Goal: Book appointment/travel/reservation

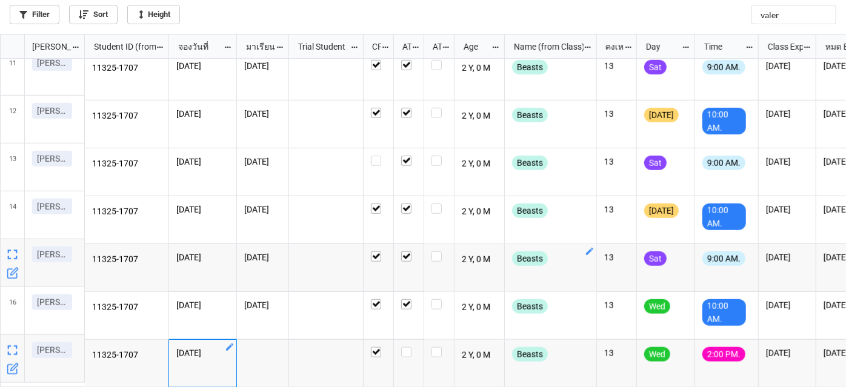
scroll to position [490, 0]
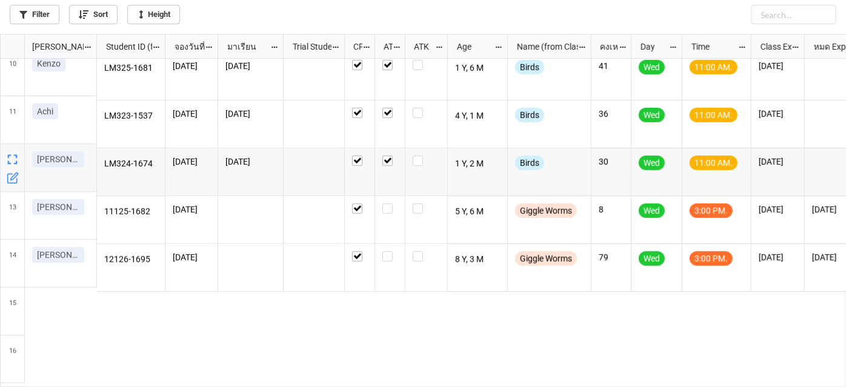
scroll to position [442, 0]
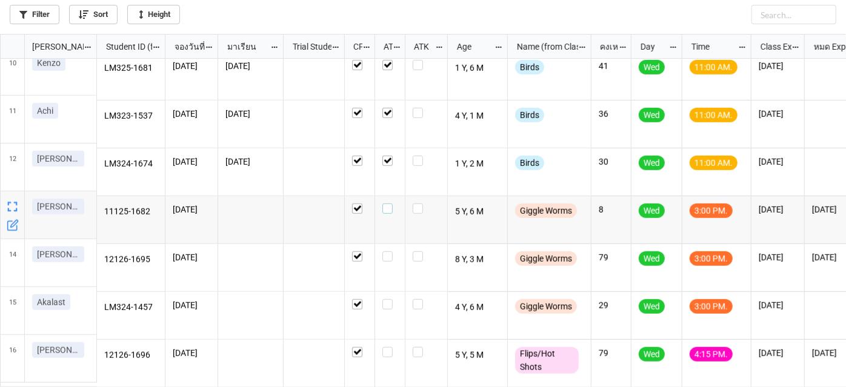
click at [384, 204] on label "grid" at bounding box center [389, 204] width 15 height 0
click at [743, 344] on icon "grid" at bounding box center [744, 347] width 7 height 7
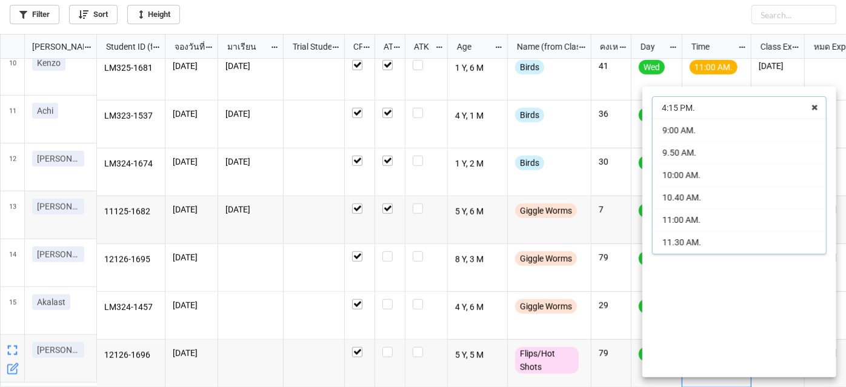
scroll to position [153, 0]
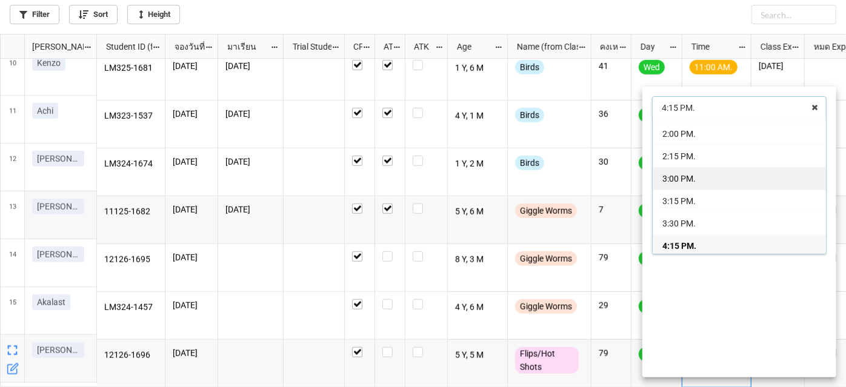
click at [706, 178] on div "3:00 PM." at bounding box center [739, 178] width 173 height 22
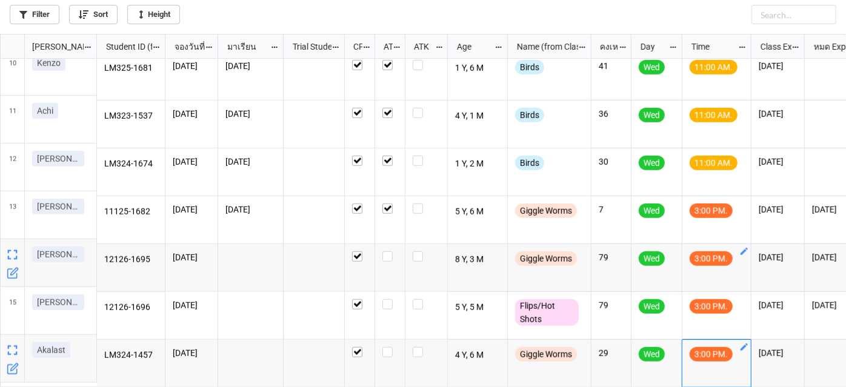
click at [744, 248] on icon "grid" at bounding box center [744, 251] width 7 height 7
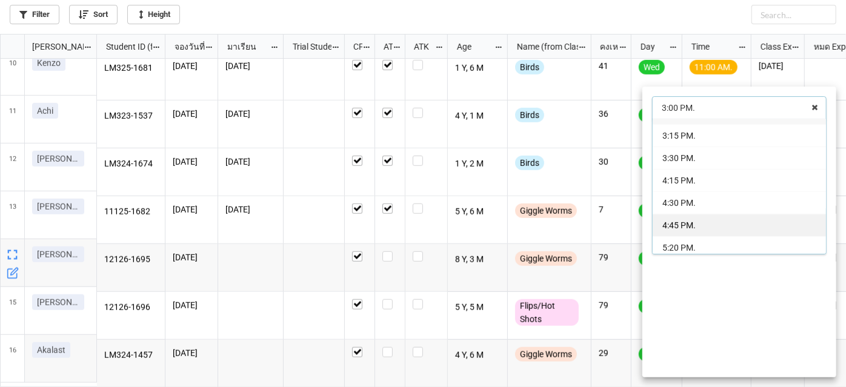
scroll to position [252, 0]
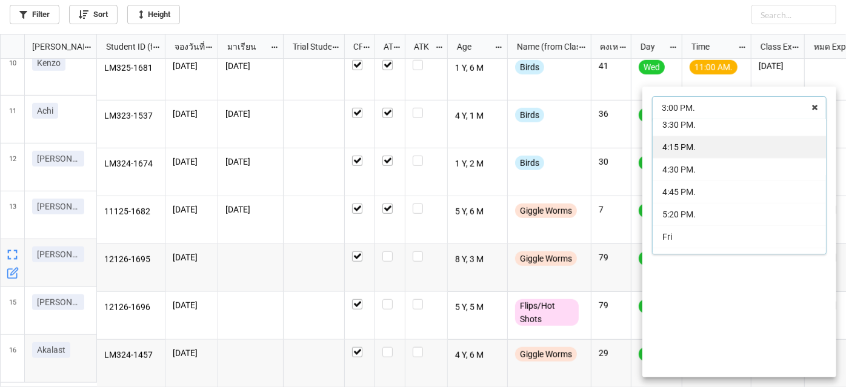
click at [693, 150] on span "4:15 PM." at bounding box center [678, 147] width 33 height 10
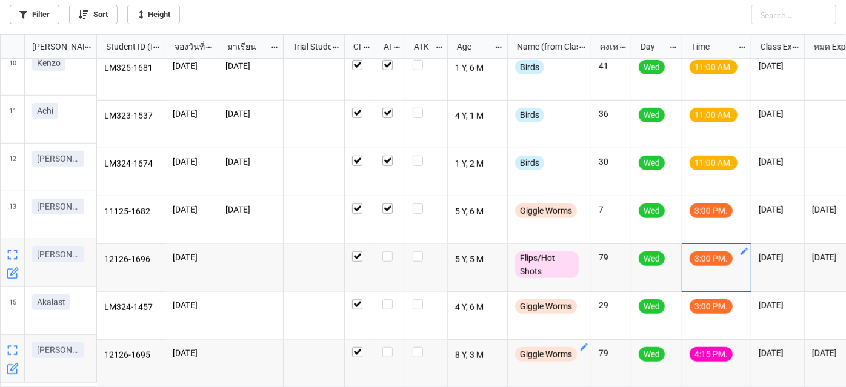
click at [584, 344] on icon "grid" at bounding box center [584, 347] width 7 height 7
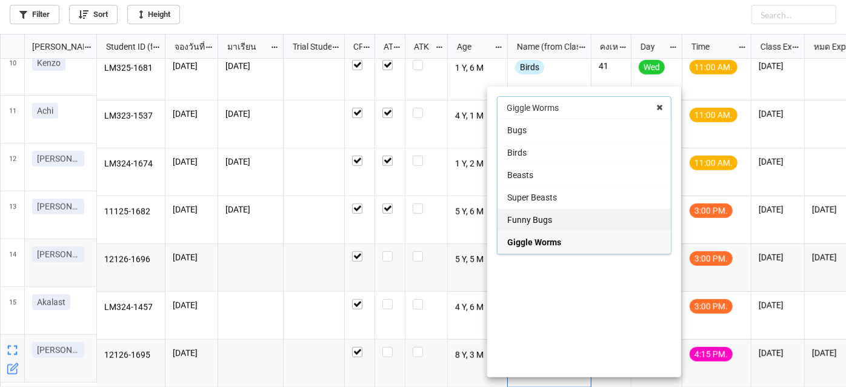
scroll to position [55, 0]
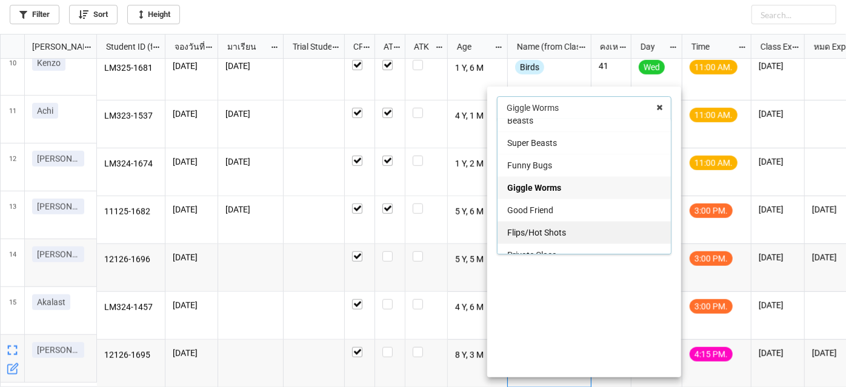
click at [529, 229] on span "Flips/Hot Shots" at bounding box center [536, 233] width 59 height 10
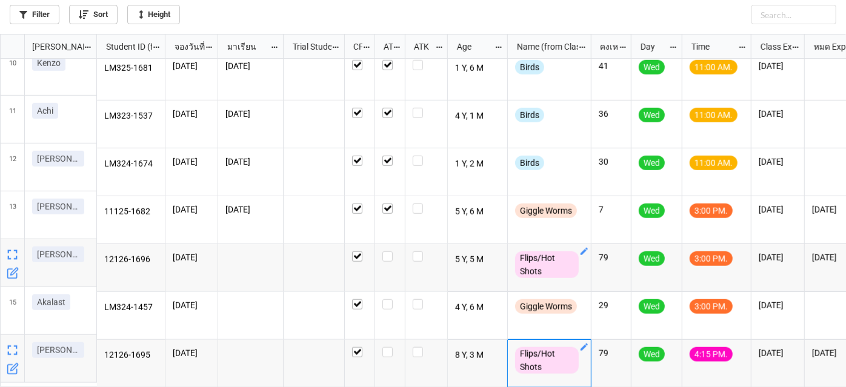
click at [582, 249] on icon "grid" at bounding box center [584, 251] width 7 height 7
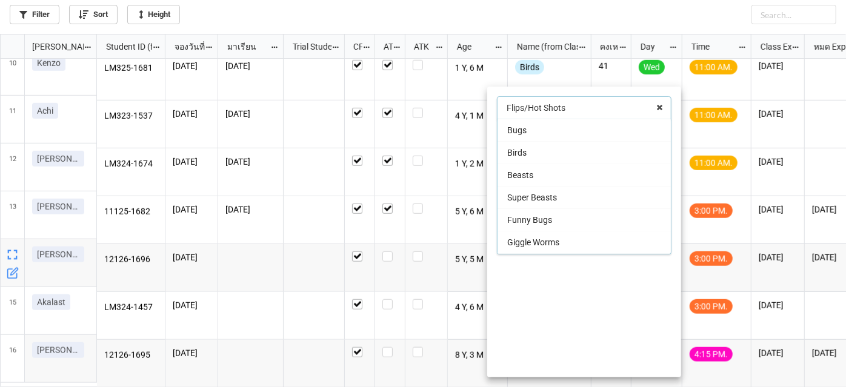
scroll to position [42, 0]
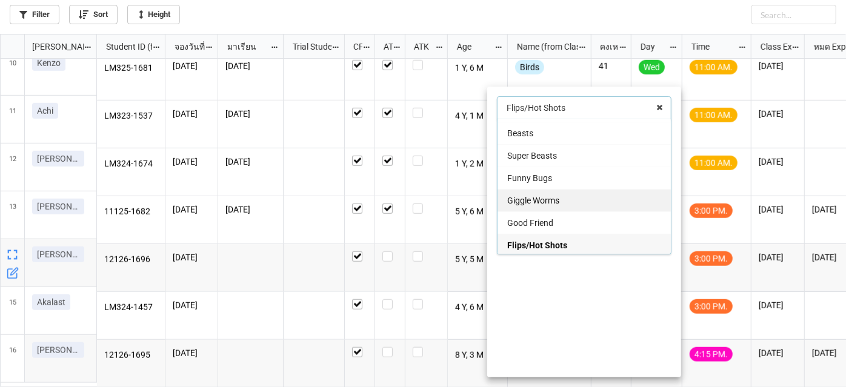
click at [536, 198] on span "Giggle Worms" at bounding box center [533, 201] width 52 height 10
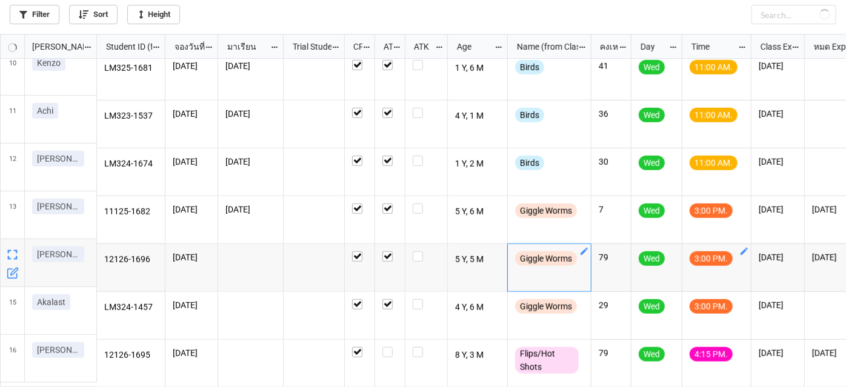
checkbox input "true"
